Goal: Check status: Check status

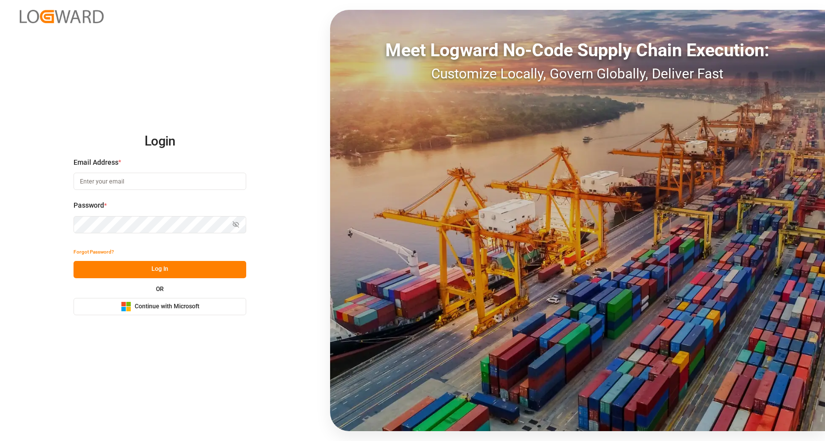
type input "[EMAIL_ADDRESS][PERSON_NAME][PERSON_NAME][DOMAIN_NAME]"
click at [139, 266] on button "Log In" at bounding box center [160, 269] width 173 height 17
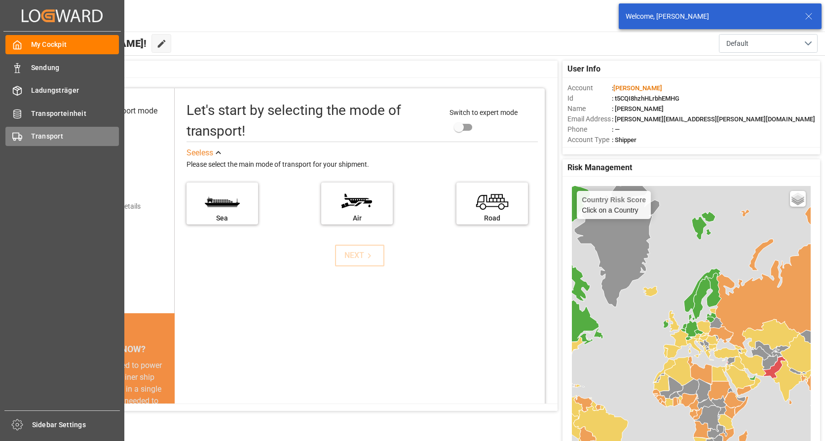
click at [52, 142] on div "Transport Transport" at bounding box center [62, 136] width 114 height 19
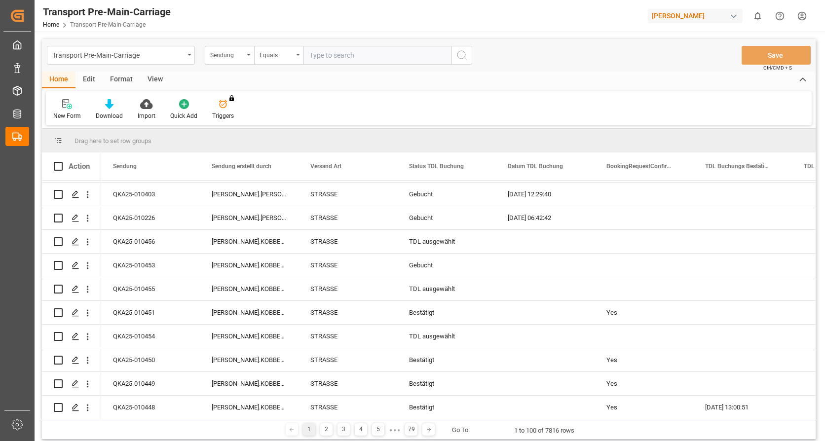
scroll to position [737, 0]
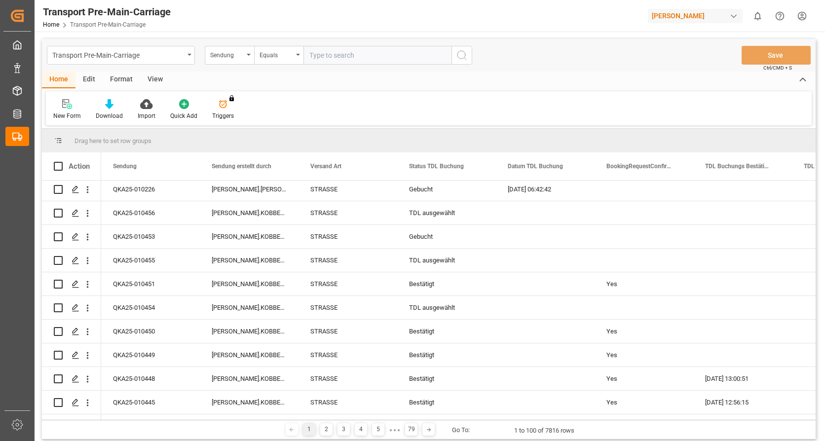
click at [149, 76] on div "View" at bounding box center [155, 80] width 30 height 17
click at [115, 112] on div "Standard Templates" at bounding box center [111, 116] width 49 height 9
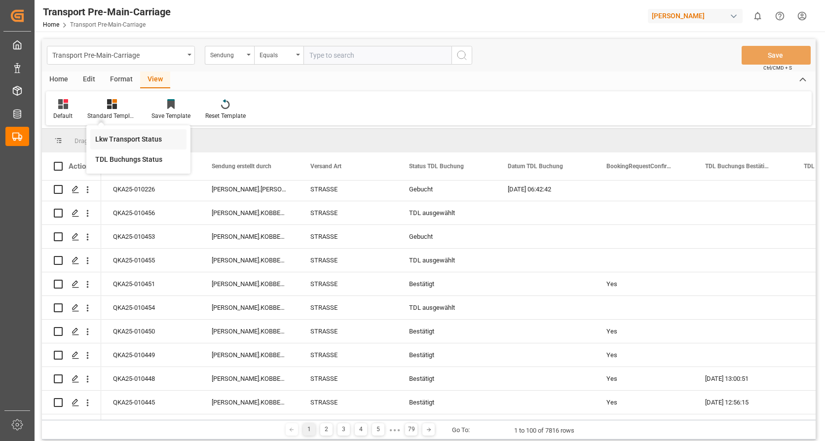
click at [141, 136] on div "Lkw Transport Status" at bounding box center [138, 139] width 86 height 10
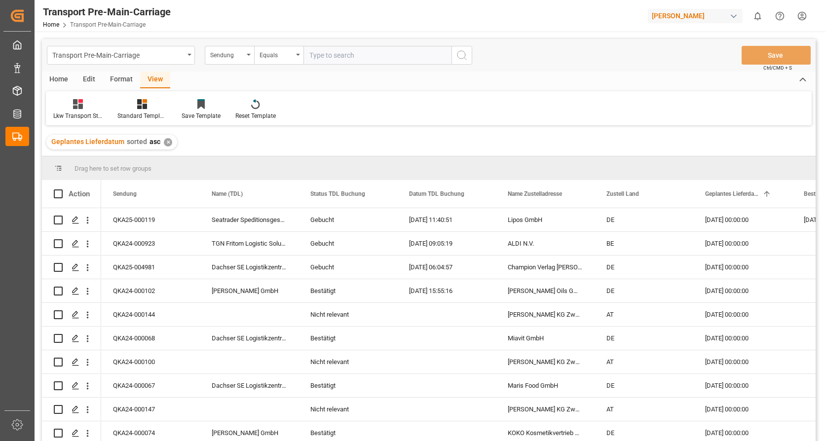
click at [164, 144] on div "✕" at bounding box center [168, 142] width 8 height 8
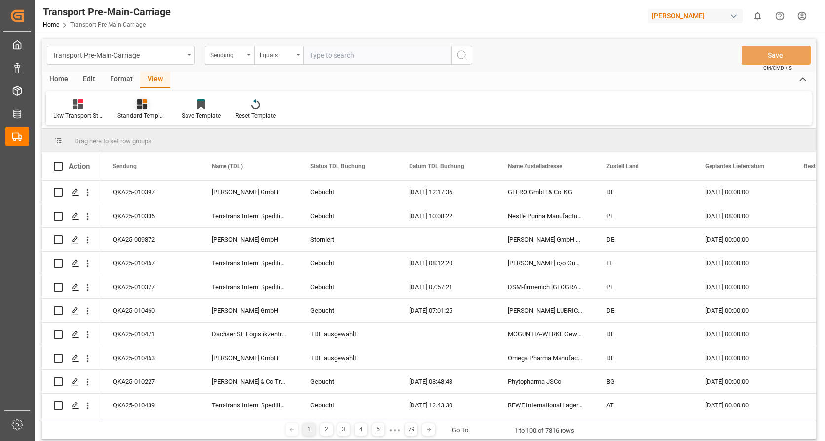
click at [149, 114] on div "Standard Templates" at bounding box center [141, 116] width 49 height 9
click at [153, 157] on div "TDL Buchungs Status" at bounding box center [168, 159] width 86 height 10
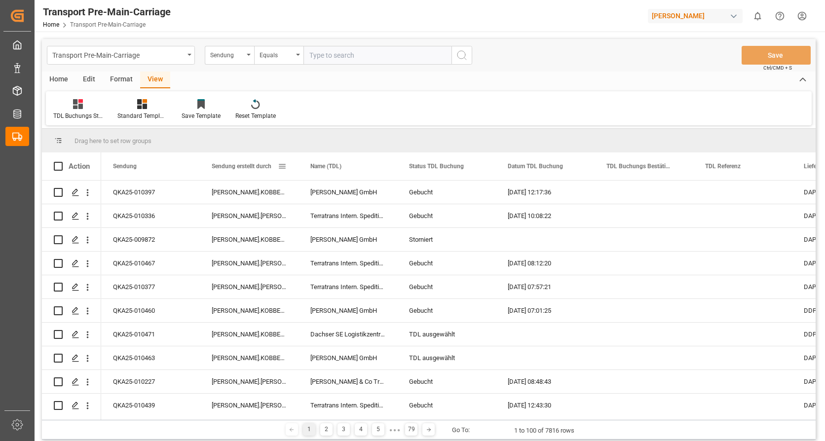
click at [279, 164] on span at bounding box center [282, 166] width 9 height 9
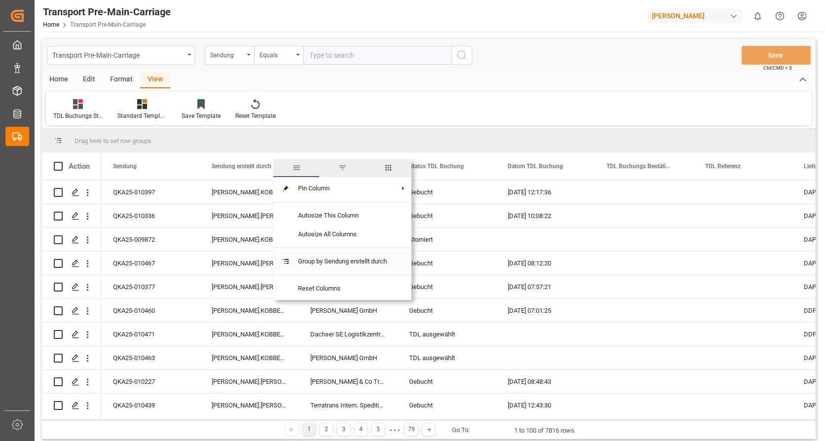
click at [310, 258] on span "Group by Sendung erstellt durch" at bounding box center [342, 261] width 105 height 19
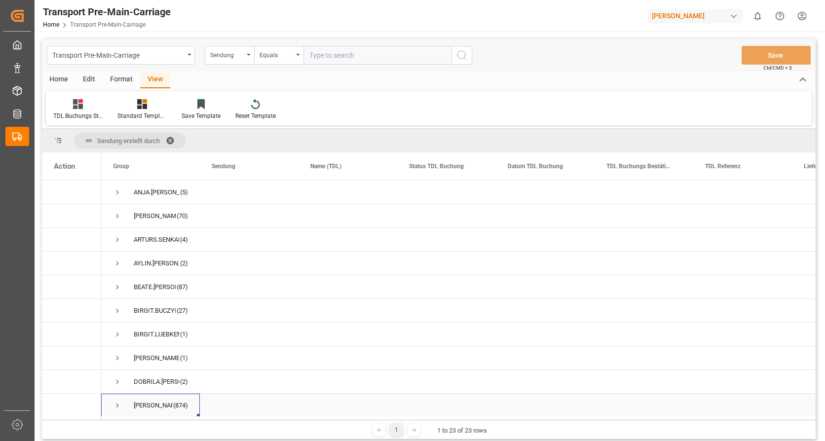
click at [118, 404] on span "Press SPACE to select this row." at bounding box center [117, 405] width 9 height 9
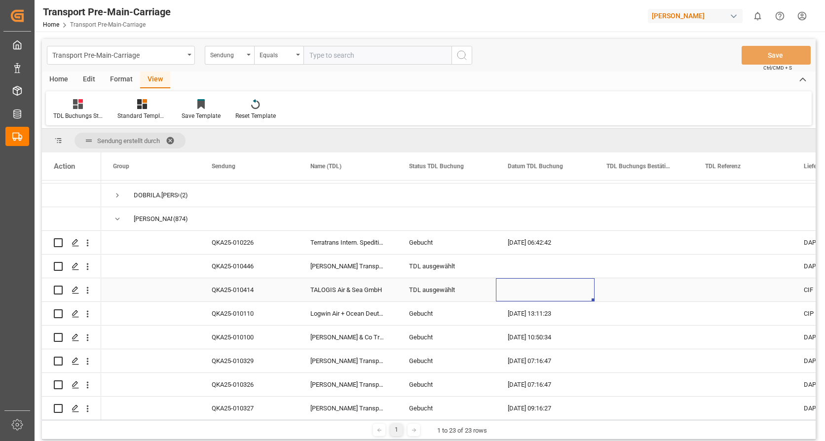
click at [581, 288] on div "Press SPACE to select this row." at bounding box center [545, 289] width 99 height 23
click at [452, 291] on div "TDL ausgewählt" at bounding box center [446, 290] width 75 height 23
click at [477, 294] on icon "open menu" at bounding box center [478, 296] width 12 height 12
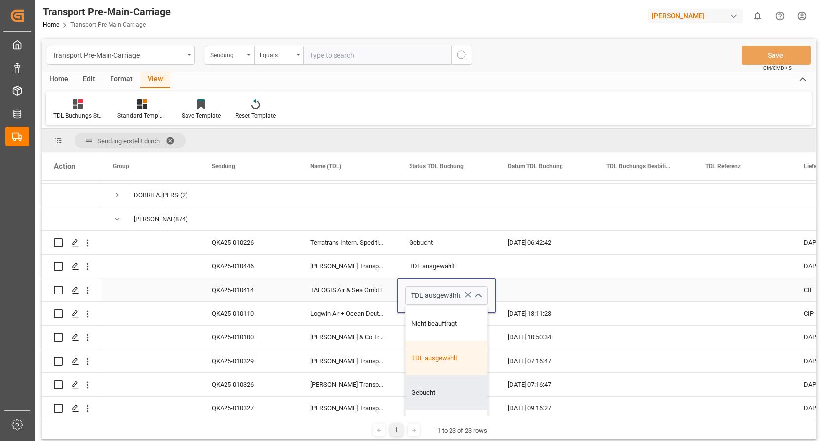
click at [437, 385] on div "Gebucht" at bounding box center [447, 393] width 82 height 35
type input "Gebucht"
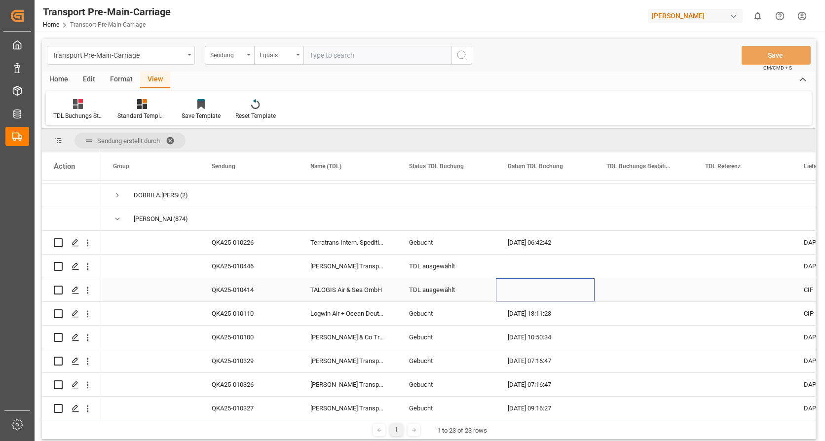
click at [537, 300] on div "Press SPACE to select this row." at bounding box center [545, 289] width 99 height 23
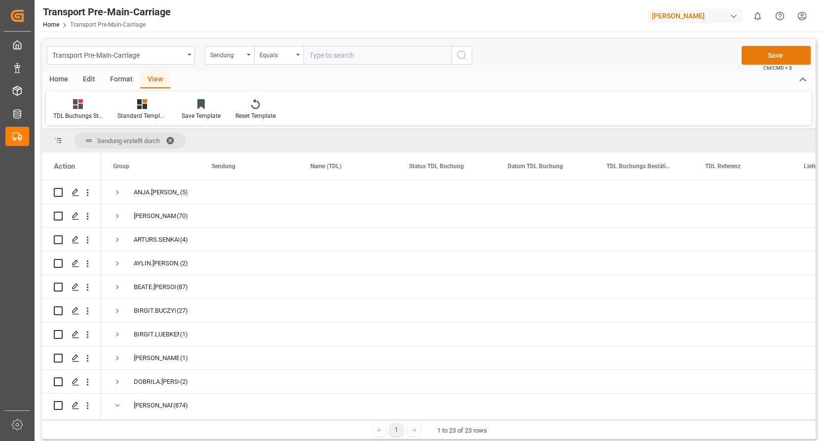
click at [778, 54] on button "Save" at bounding box center [776, 55] width 69 height 19
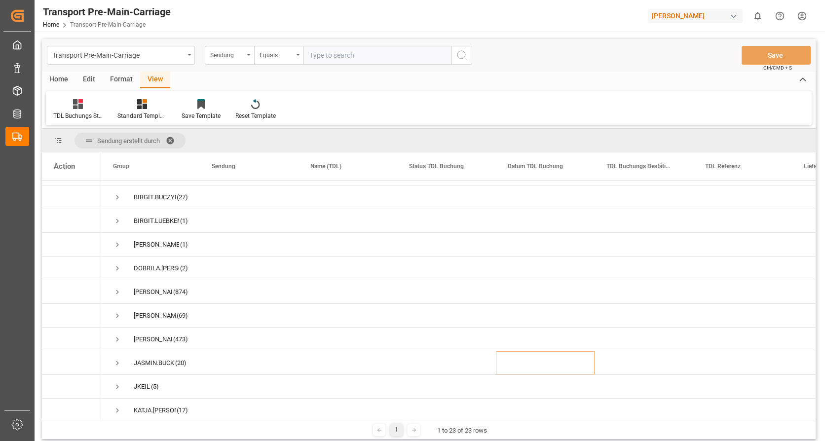
scroll to position [93, 0]
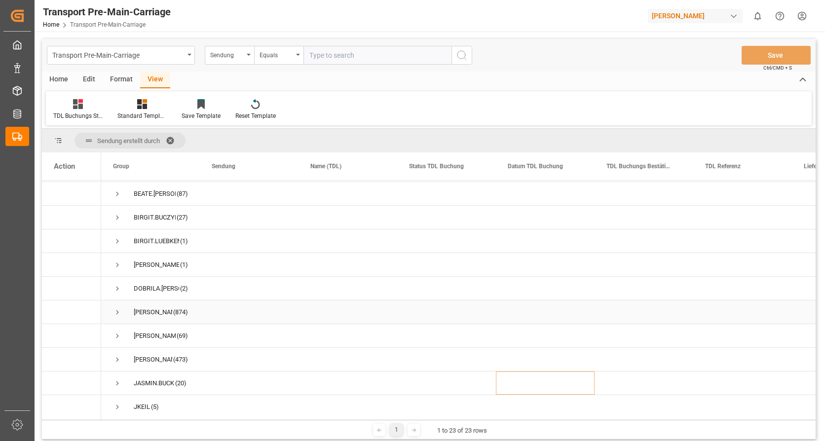
click at [114, 310] on span "Press SPACE to select this row." at bounding box center [117, 312] width 9 height 9
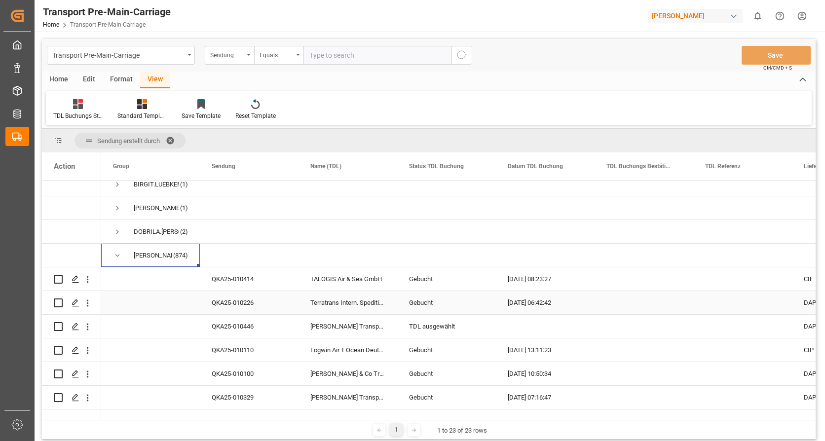
scroll to position [140, 0]
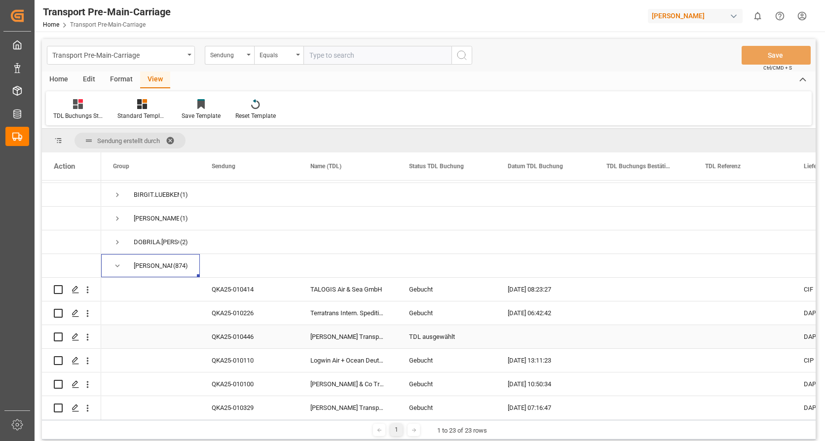
click at [386, 332] on div "[PERSON_NAME] Transport + Logistik GmbH" at bounding box center [348, 336] width 99 height 23
click at [384, 332] on div "[PERSON_NAME] Transport + Logistik GmbH" at bounding box center [348, 336] width 99 height 23
click at [350, 334] on div "[PERSON_NAME] Transport + Logistik GmbH" at bounding box center [348, 336] width 99 height 23
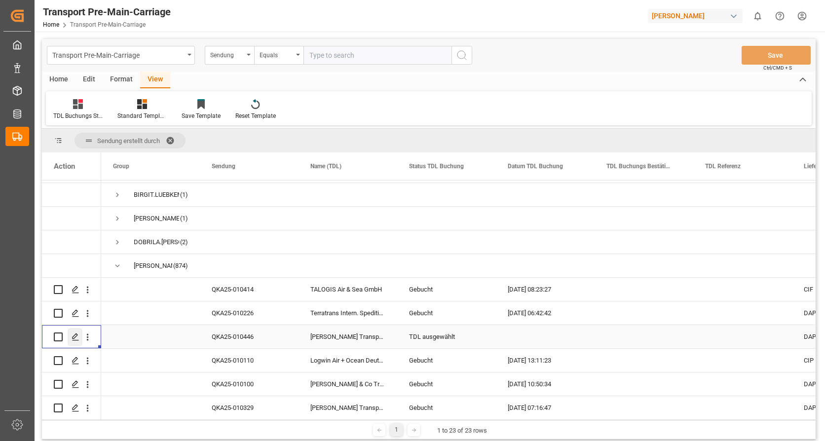
click at [78, 337] on icon "Press SPACE to select this row." at bounding box center [76, 337] width 8 height 8
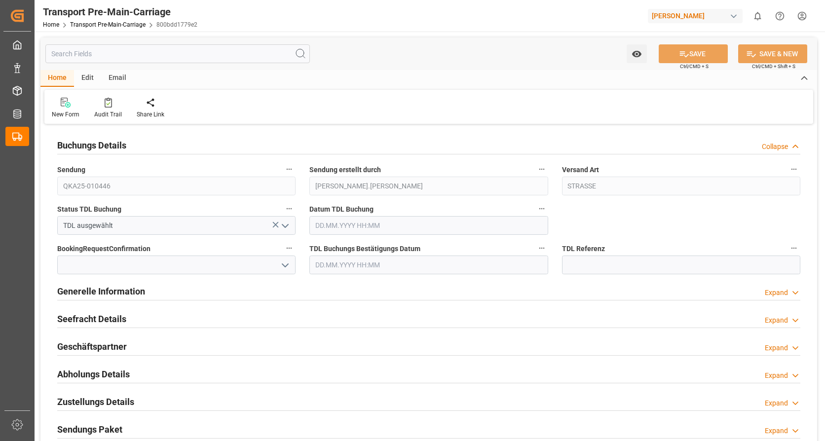
click at [290, 227] on icon "open menu" at bounding box center [285, 226] width 12 height 12
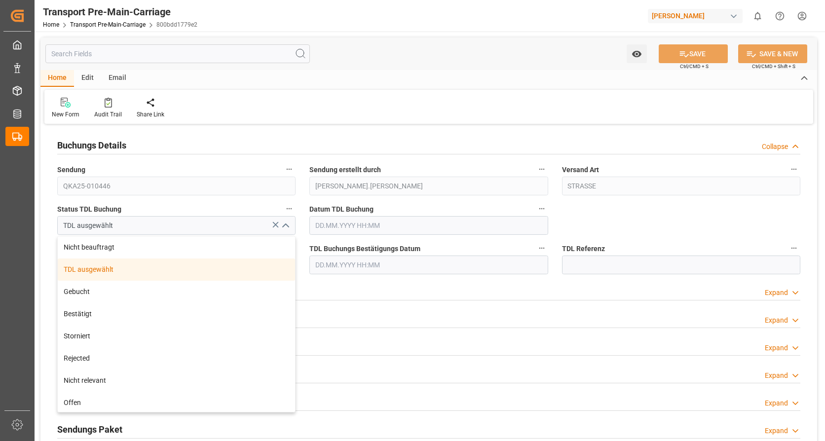
click at [290, 227] on icon "close menu" at bounding box center [285, 226] width 12 height 12
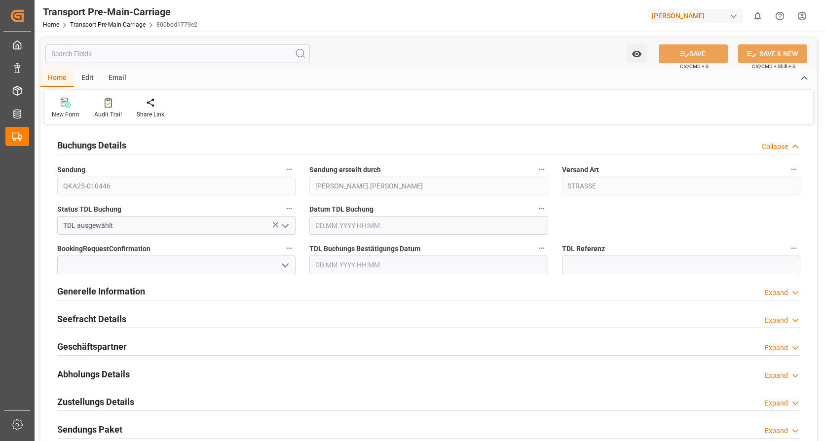
click at [777, 350] on div "Expand" at bounding box center [776, 348] width 23 height 10
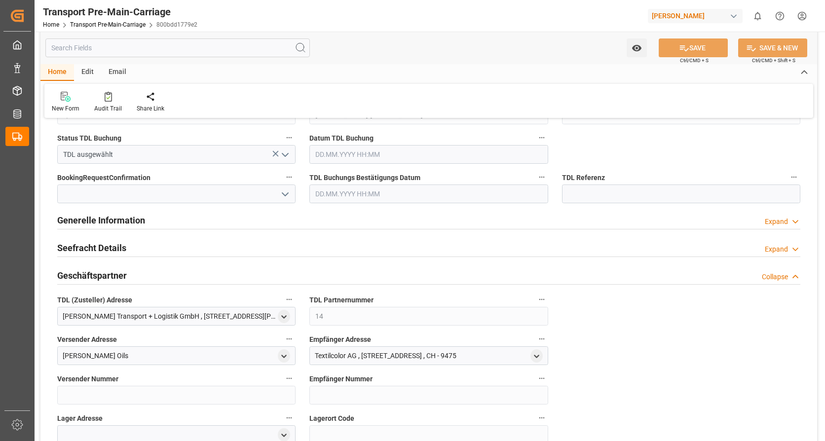
scroll to position [88, 0]
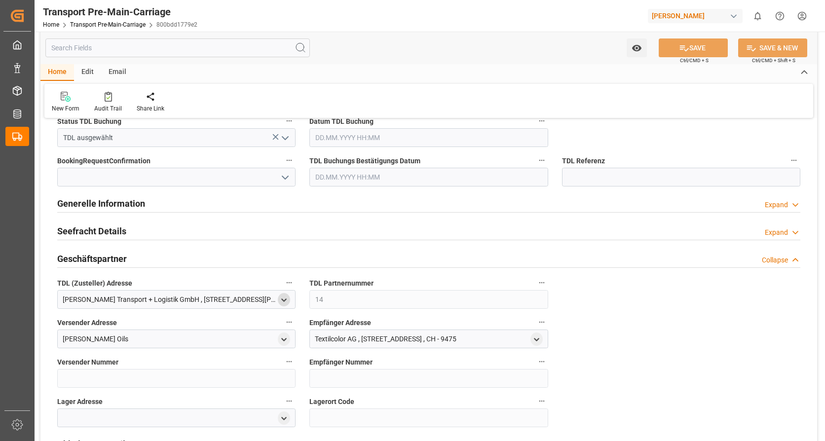
click at [286, 302] on icon "open menu" at bounding box center [284, 300] width 8 height 8
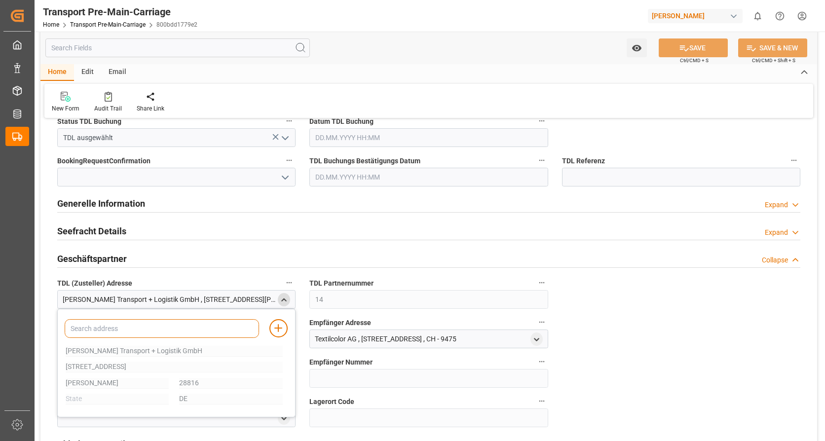
click at [132, 336] on input at bounding box center [162, 328] width 194 height 19
type input "Dachser"
click at [616, 382] on div "Buchungs Details Collapse Sendung QKA25-010446 Sendung erstellt durch [PERSON_N…" at bounding box center [428, 350] width 777 height 623
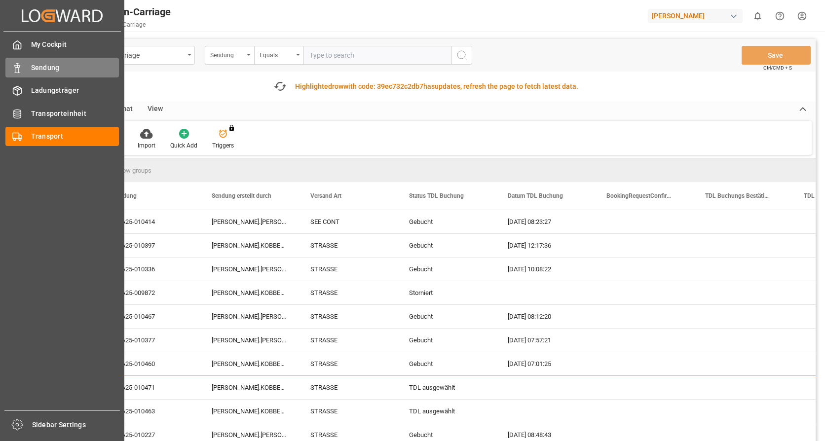
click at [32, 60] on div "Sendung Sendung" at bounding box center [62, 67] width 114 height 19
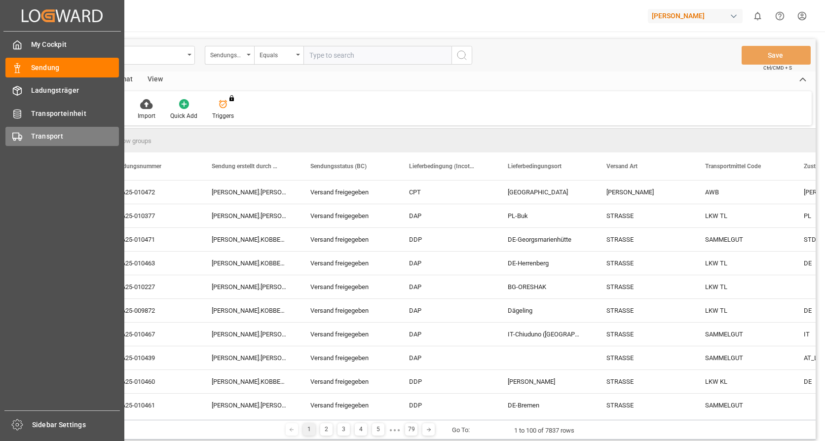
click at [33, 142] on span "Transport" at bounding box center [75, 136] width 88 height 10
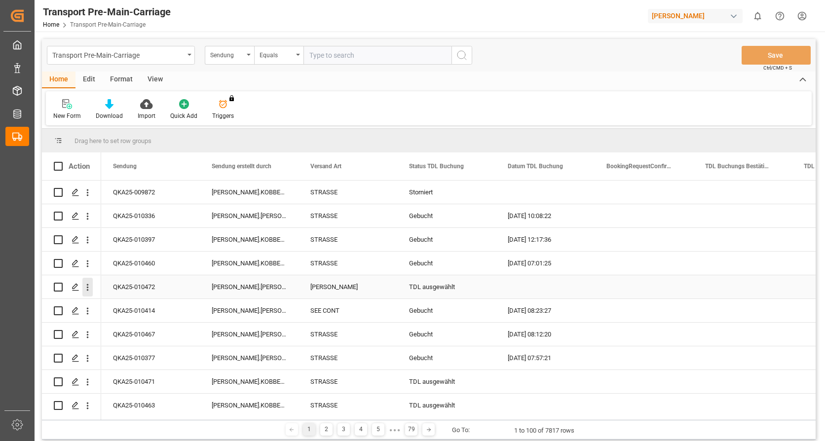
click at [87, 288] on icon "open menu" at bounding box center [88, 287] width 2 height 7
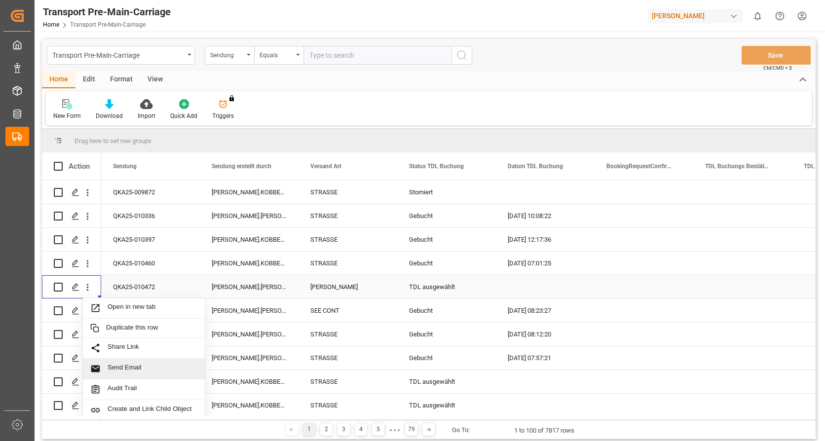
click at [134, 363] on div "Send Email" at bounding box center [144, 369] width 122 height 21
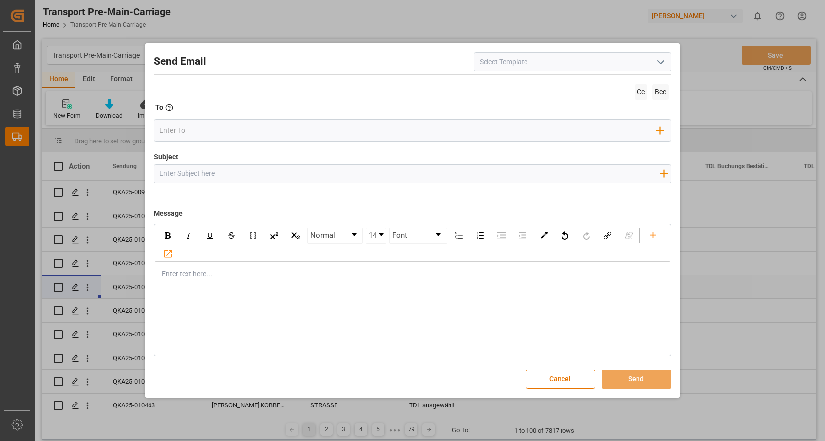
click at [659, 62] on polyline "open menu" at bounding box center [661, 62] width 6 height 3
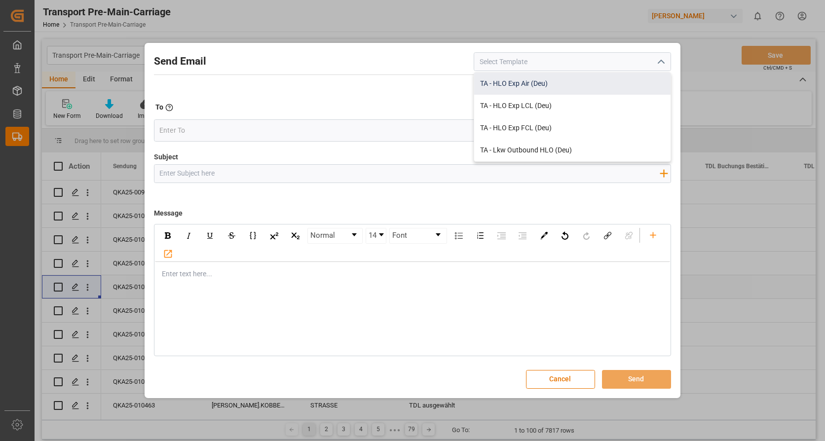
click at [562, 90] on div "TA - HLO Exp Air (Deu)" at bounding box center [572, 84] width 196 height 22
type input "TA - HLO Exp Air (Deu)"
type input "Transportauftrag {{deliveryNumberPremain}} per Luftfracht nach {{deliveryAddres…"
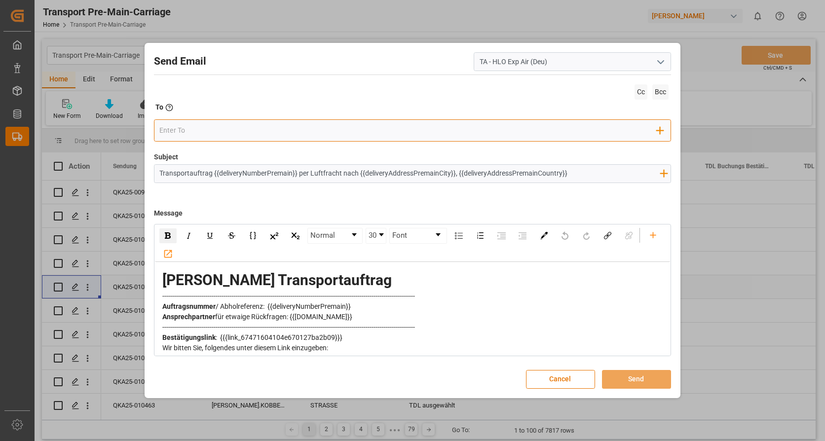
click at [252, 134] on input "email" at bounding box center [407, 130] width 497 height 15
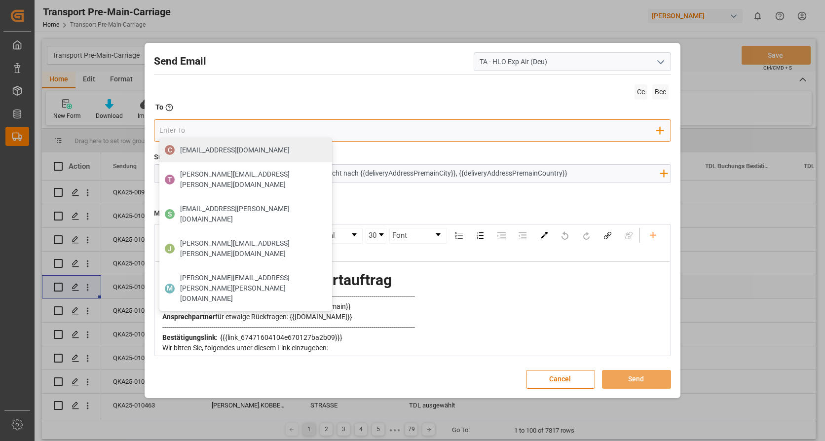
type input "[PERSON_NAME]"
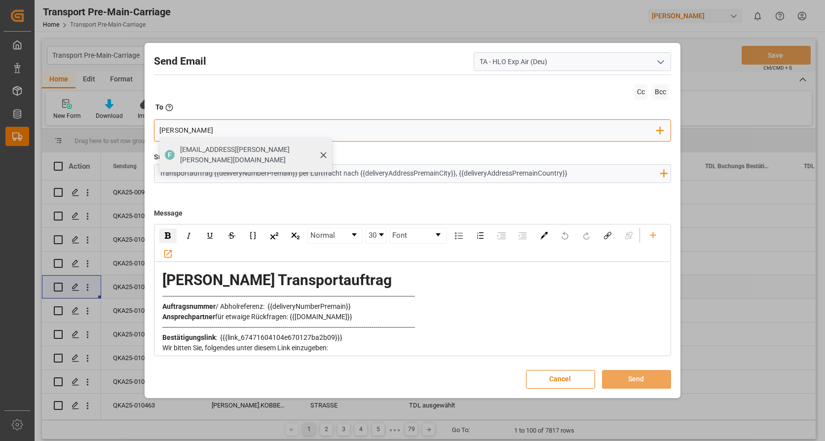
click at [229, 156] on div "[EMAIL_ADDRESS][PERSON_NAME][PERSON_NAME][DOMAIN_NAME]" at bounding box center [253, 155] width 152 height 28
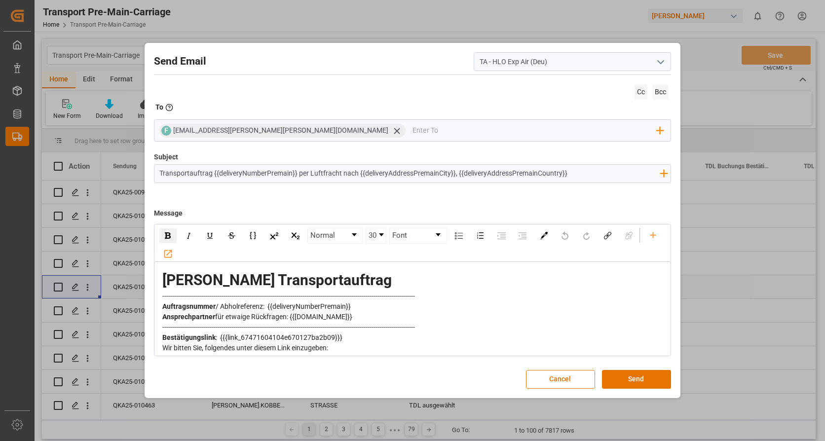
click at [554, 323] on div "-------------------------------------------------------------------------------…" at bounding box center [412, 327] width 501 height 10
click at [633, 384] on button "Send" at bounding box center [636, 379] width 69 height 19
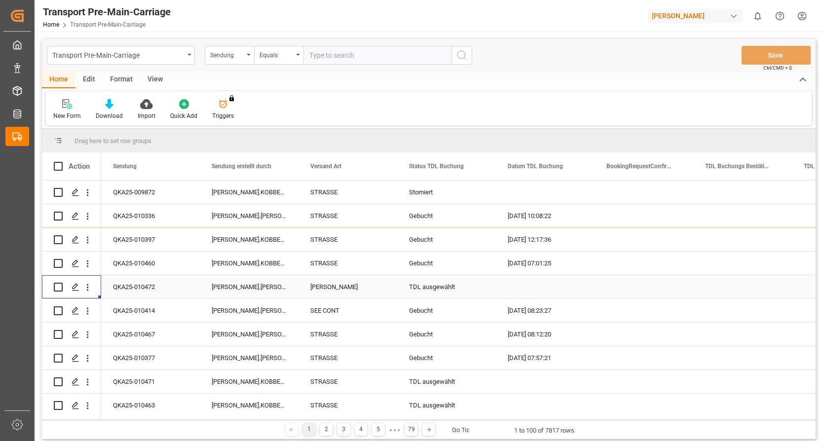
click at [467, 286] on div "TDL ausgewählt" at bounding box center [446, 287] width 75 height 23
click at [480, 284] on div "TDL ausgewählt" at bounding box center [446, 287] width 75 height 23
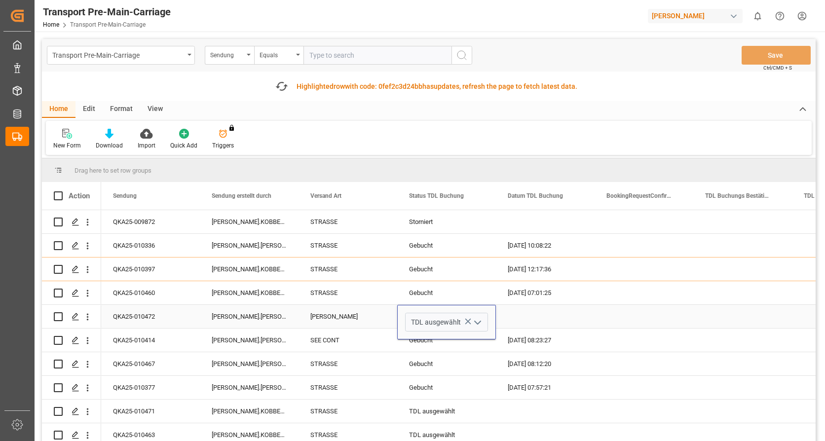
click at [475, 319] on icon "open menu" at bounding box center [478, 323] width 12 height 12
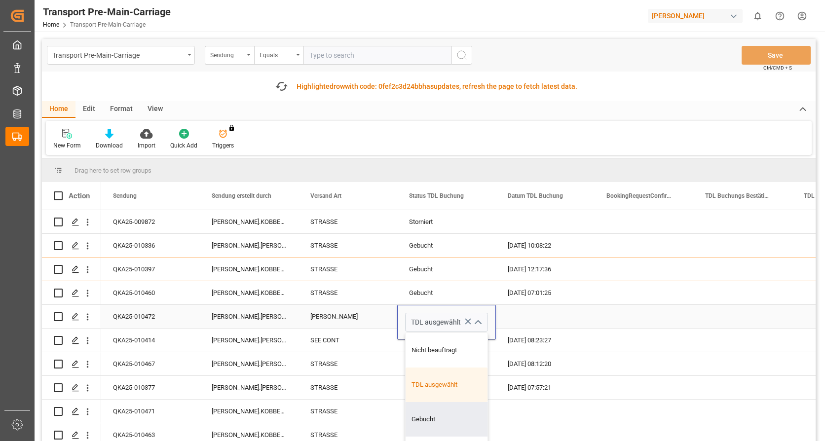
drag, startPoint x: 440, startPoint y: 423, endPoint x: 445, endPoint y: 417, distance: 7.0
click at [443, 423] on div "Gebucht" at bounding box center [447, 419] width 82 height 35
type input "Gebucht"
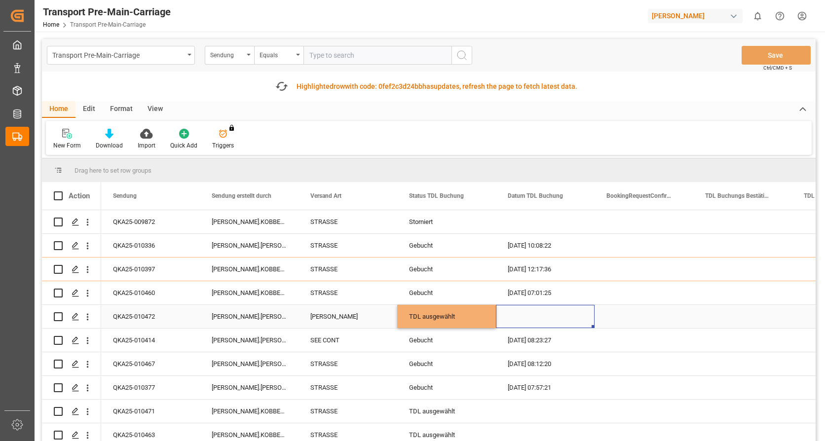
click at [543, 308] on div "Press SPACE to select this row." at bounding box center [545, 316] width 99 height 23
click at [788, 59] on button "Save" at bounding box center [776, 55] width 69 height 19
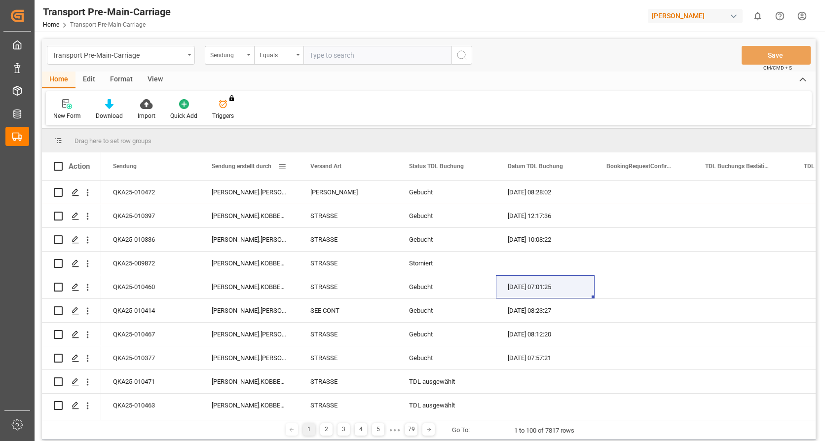
click at [285, 167] on span at bounding box center [282, 166] width 9 height 9
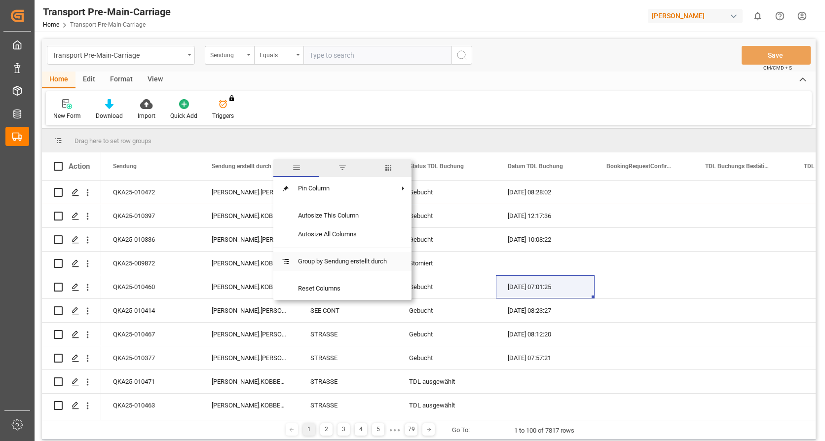
click at [316, 265] on span "Group by Sendung erstellt durch" at bounding box center [342, 261] width 105 height 19
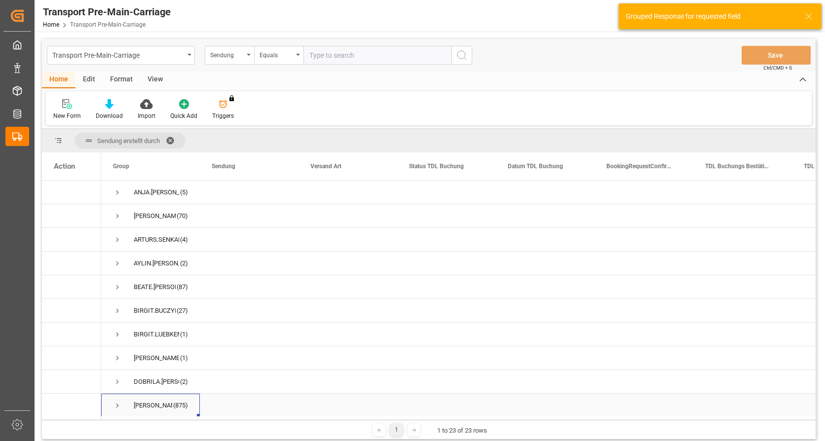
click at [119, 405] on span "Press SPACE to select this row." at bounding box center [117, 405] width 9 height 9
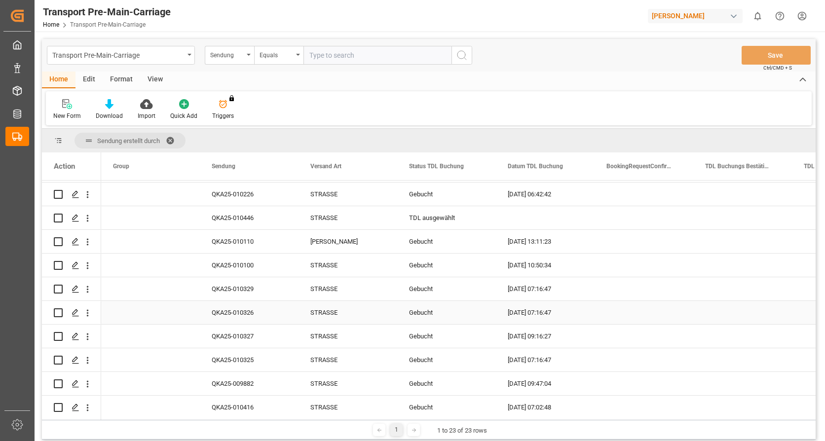
scroll to position [280, 0]
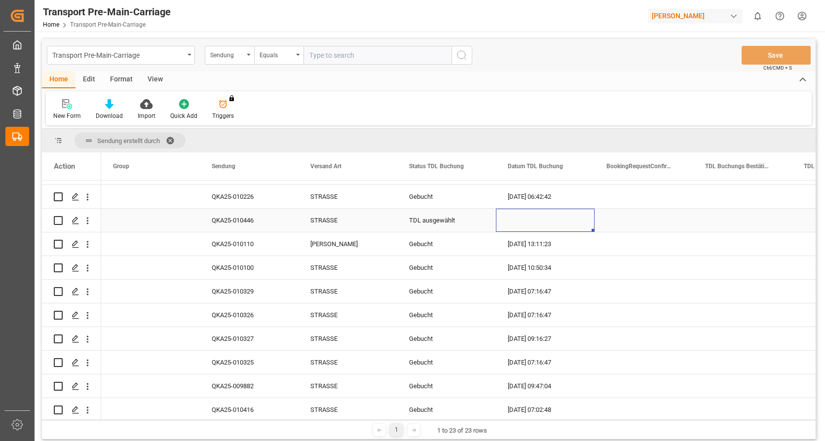
click at [552, 216] on div "Press SPACE to select this row." at bounding box center [545, 220] width 99 height 23
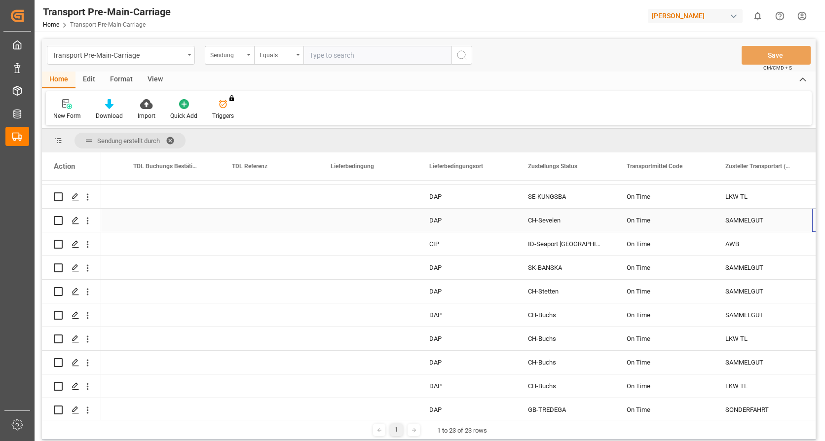
scroll to position [0, 572]
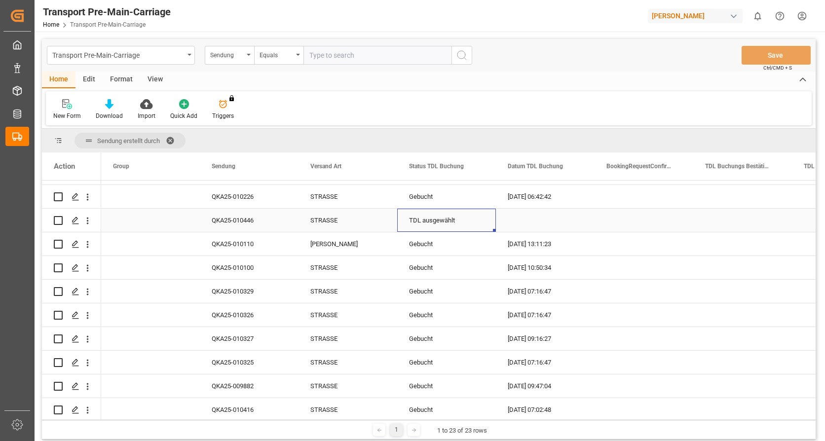
click at [482, 221] on div "TDL ausgewählt" at bounding box center [446, 220] width 75 height 23
click at [482, 220] on div "TDL ausgewählt" at bounding box center [446, 220] width 75 height 23
click at [482, 221] on icon "open menu" at bounding box center [478, 227] width 12 height 12
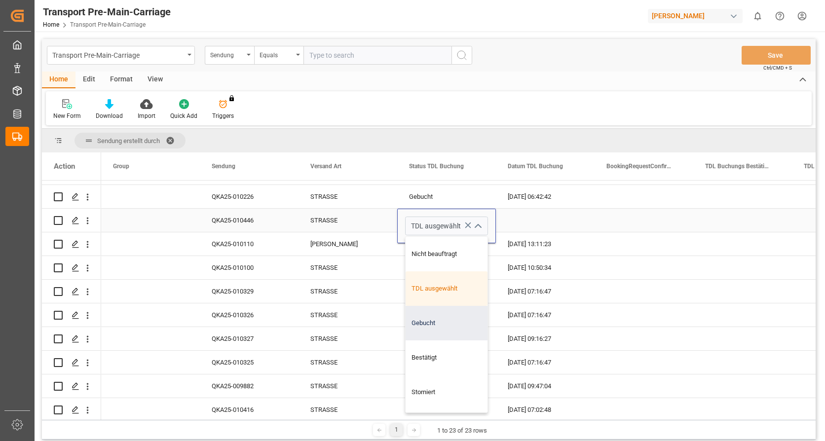
click at [434, 326] on div "Gebucht" at bounding box center [447, 323] width 82 height 35
type input "Gebucht"
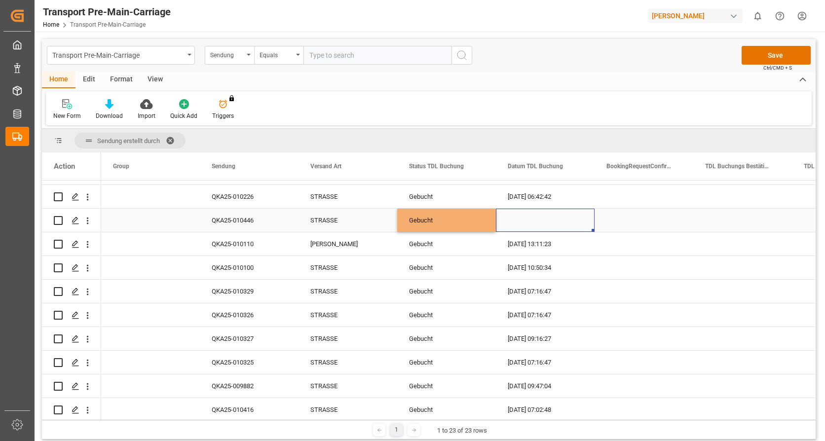
click at [536, 214] on div "Press SPACE to select this row." at bounding box center [545, 220] width 99 height 23
click at [763, 56] on button "Save" at bounding box center [776, 55] width 69 height 19
